Goal: Task Accomplishment & Management: Use online tool/utility

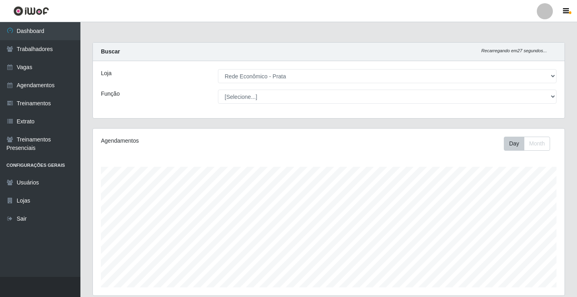
select select "192"
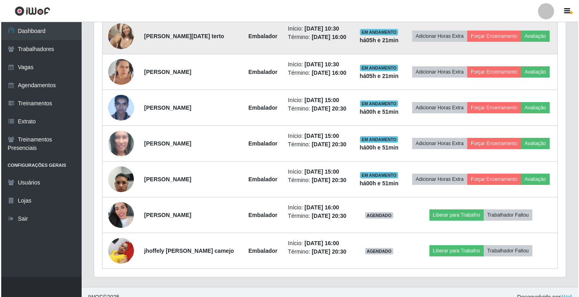
scroll to position [380, 0]
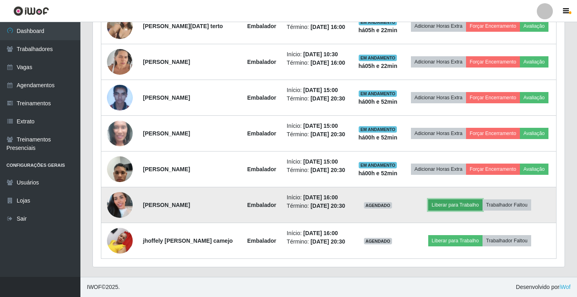
click at [460, 208] on button "Liberar para Trabalho" at bounding box center [455, 204] width 54 height 11
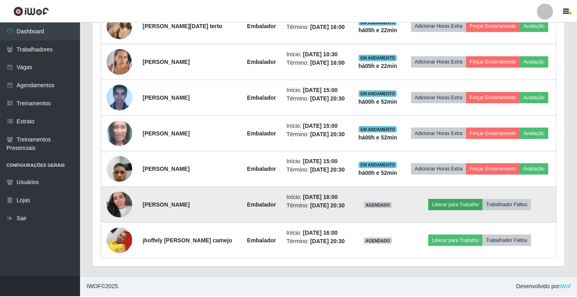
scroll to position [167, 468]
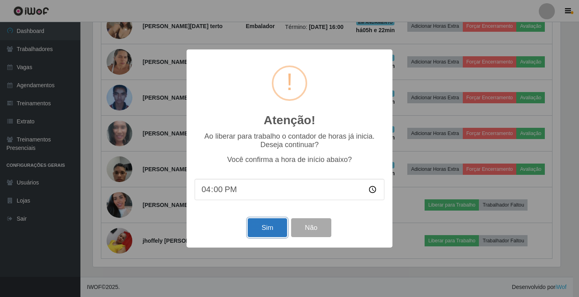
click at [271, 230] on button "Sim" at bounding box center [267, 227] width 39 height 19
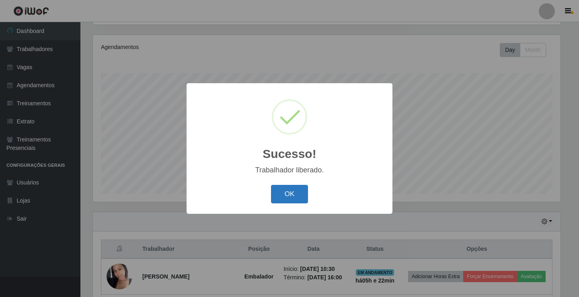
click at [306, 197] on button "OK" at bounding box center [289, 194] width 37 height 19
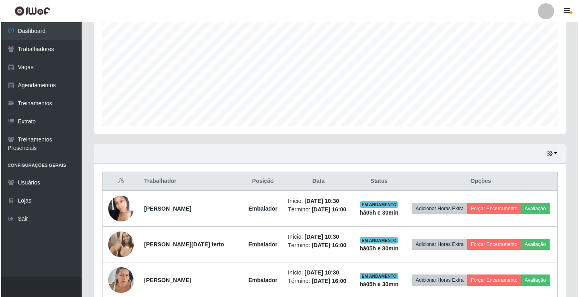
scroll to position [259, 0]
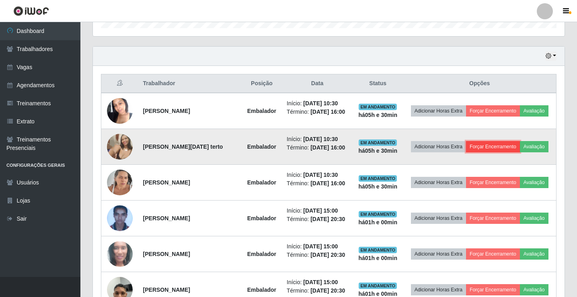
click at [498, 147] on button "Forçar Encerramento" at bounding box center [493, 146] width 54 height 11
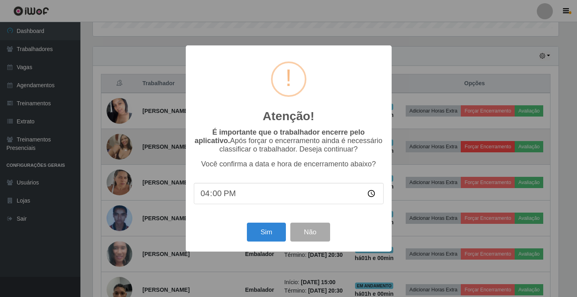
scroll to position [167, 468]
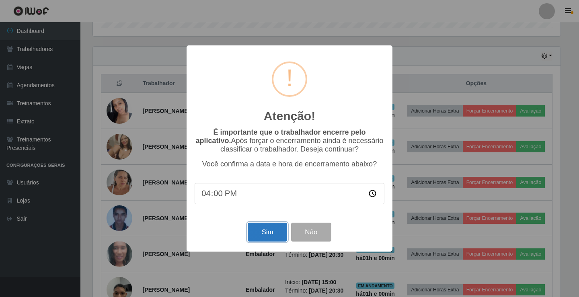
click at [280, 238] on button "Sim" at bounding box center [267, 232] width 39 height 19
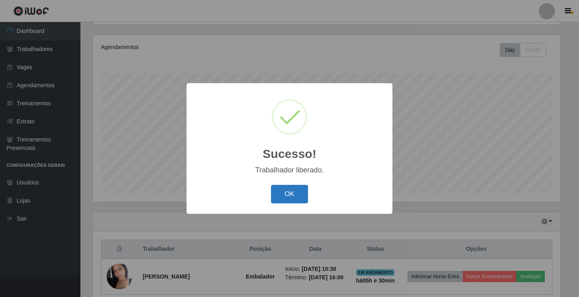
click at [286, 193] on button "OK" at bounding box center [289, 194] width 37 height 19
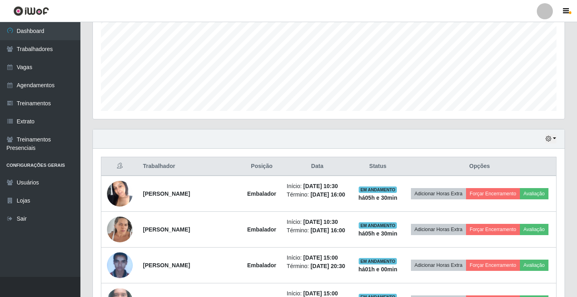
scroll to position [214, 0]
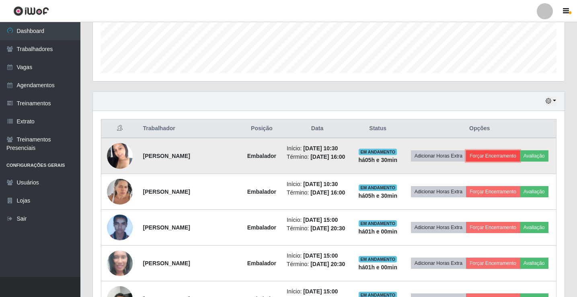
click at [501, 158] on button "Forçar Encerramento" at bounding box center [493, 155] width 54 height 11
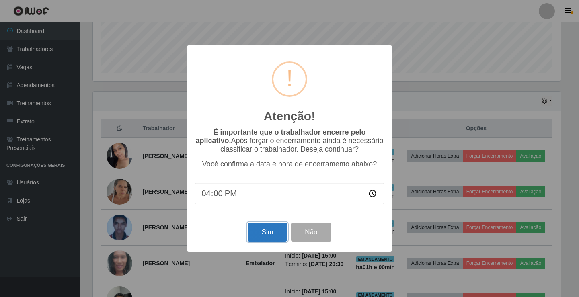
click at [268, 226] on button "Sim" at bounding box center [267, 232] width 39 height 19
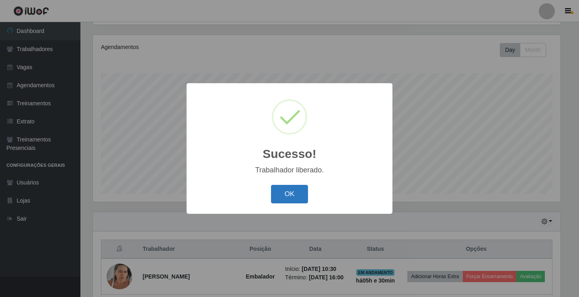
click at [299, 199] on button "OK" at bounding box center [289, 194] width 37 height 19
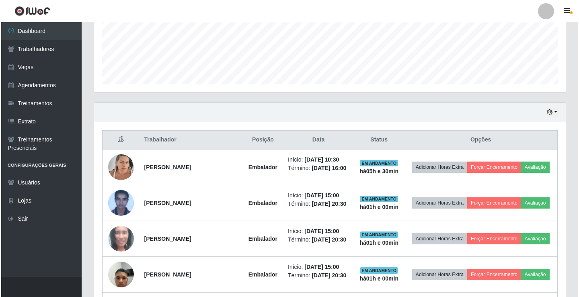
scroll to position [255, 0]
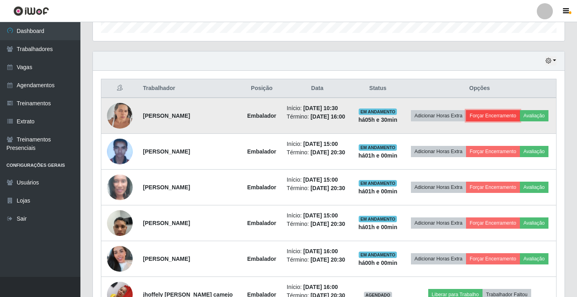
click at [495, 117] on button "Forçar Encerramento" at bounding box center [493, 115] width 54 height 11
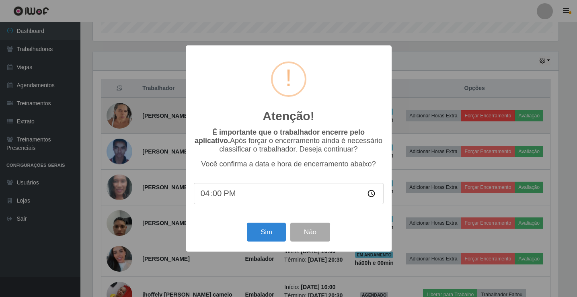
scroll to position [167, 468]
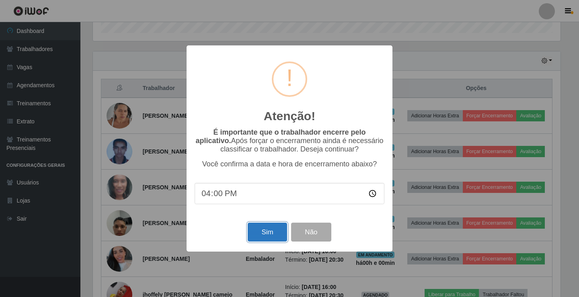
click at [272, 237] on button "Sim" at bounding box center [267, 232] width 39 height 19
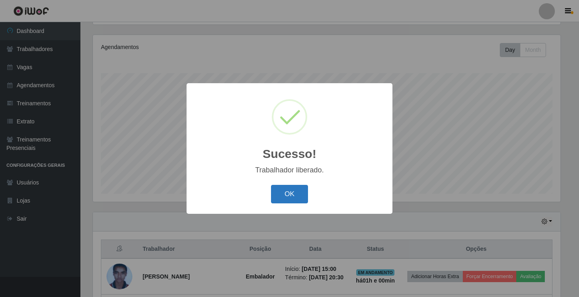
click at [286, 198] on button "OK" at bounding box center [289, 194] width 37 height 19
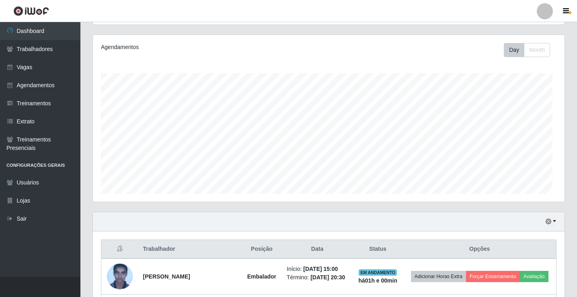
scroll to position [0, 0]
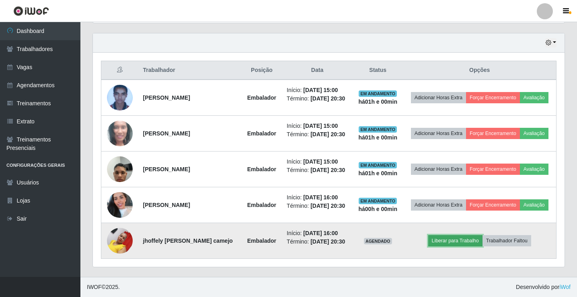
click at [465, 244] on button "Liberar para Trabalho" at bounding box center [455, 240] width 54 height 11
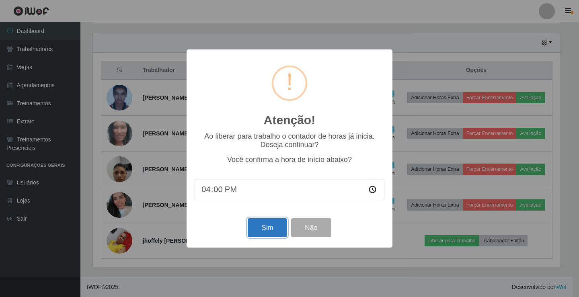
click at [266, 237] on button "Sim" at bounding box center [267, 227] width 39 height 19
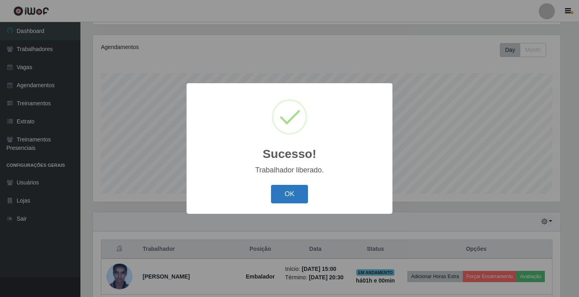
click at [296, 193] on button "OK" at bounding box center [289, 194] width 37 height 19
